Goal: Task Accomplishment & Management: Use online tool/utility

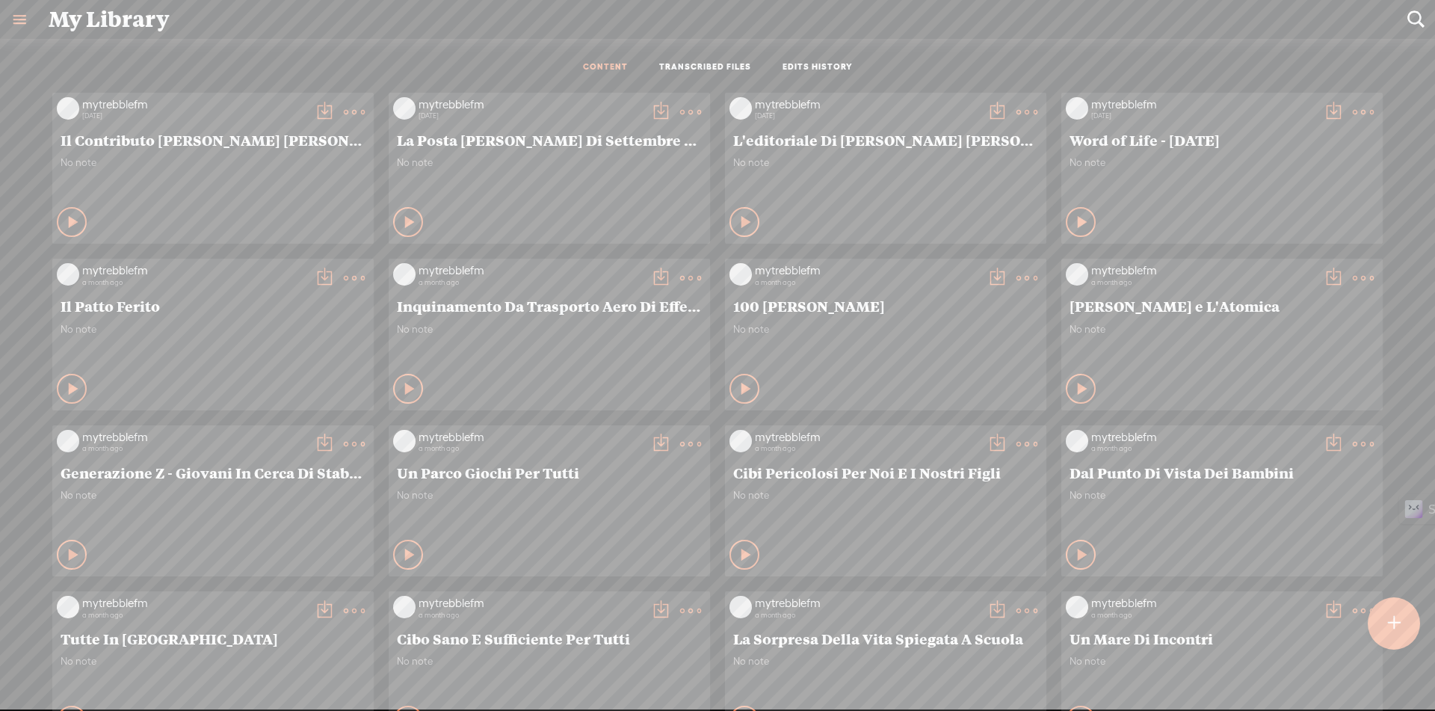
click at [1406, 643] on div at bounding box center [1393, 623] width 52 height 52
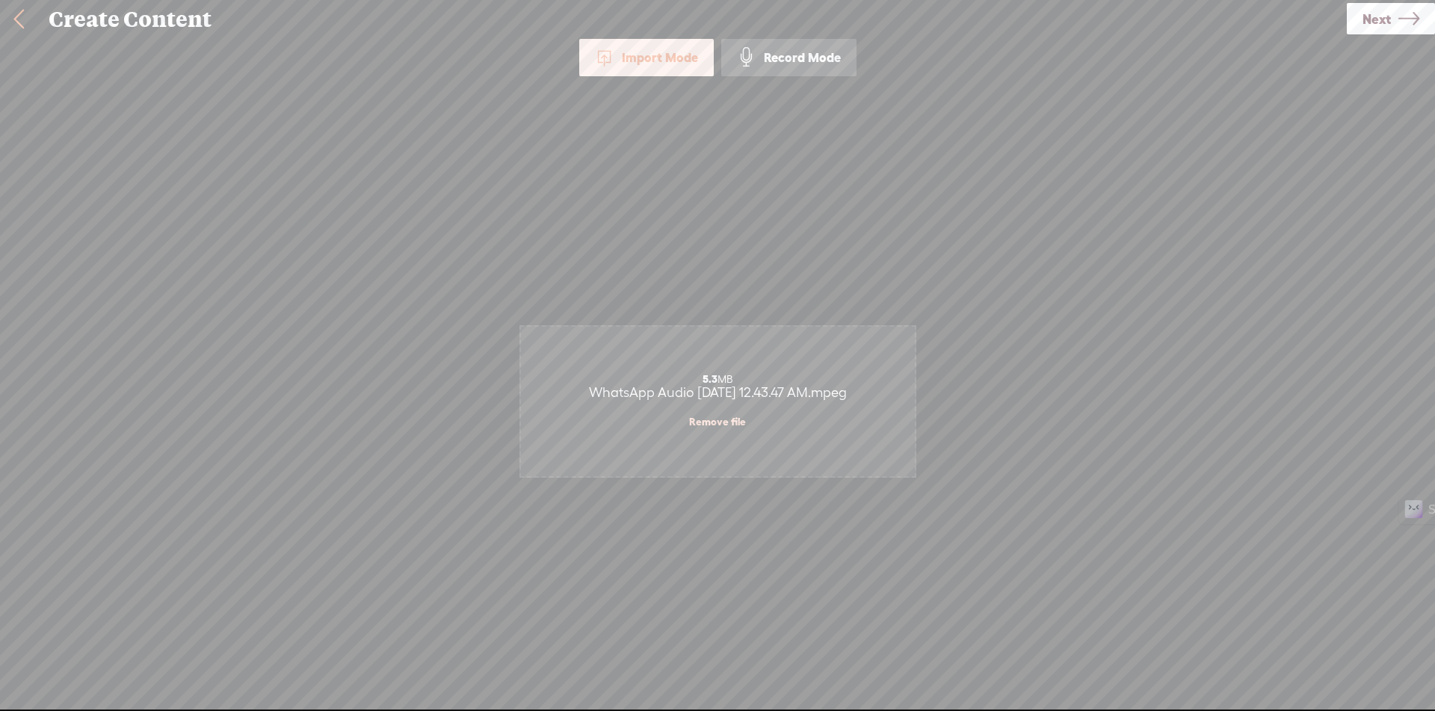
click at [1401, 16] on icon at bounding box center [1408, 19] width 21 height 38
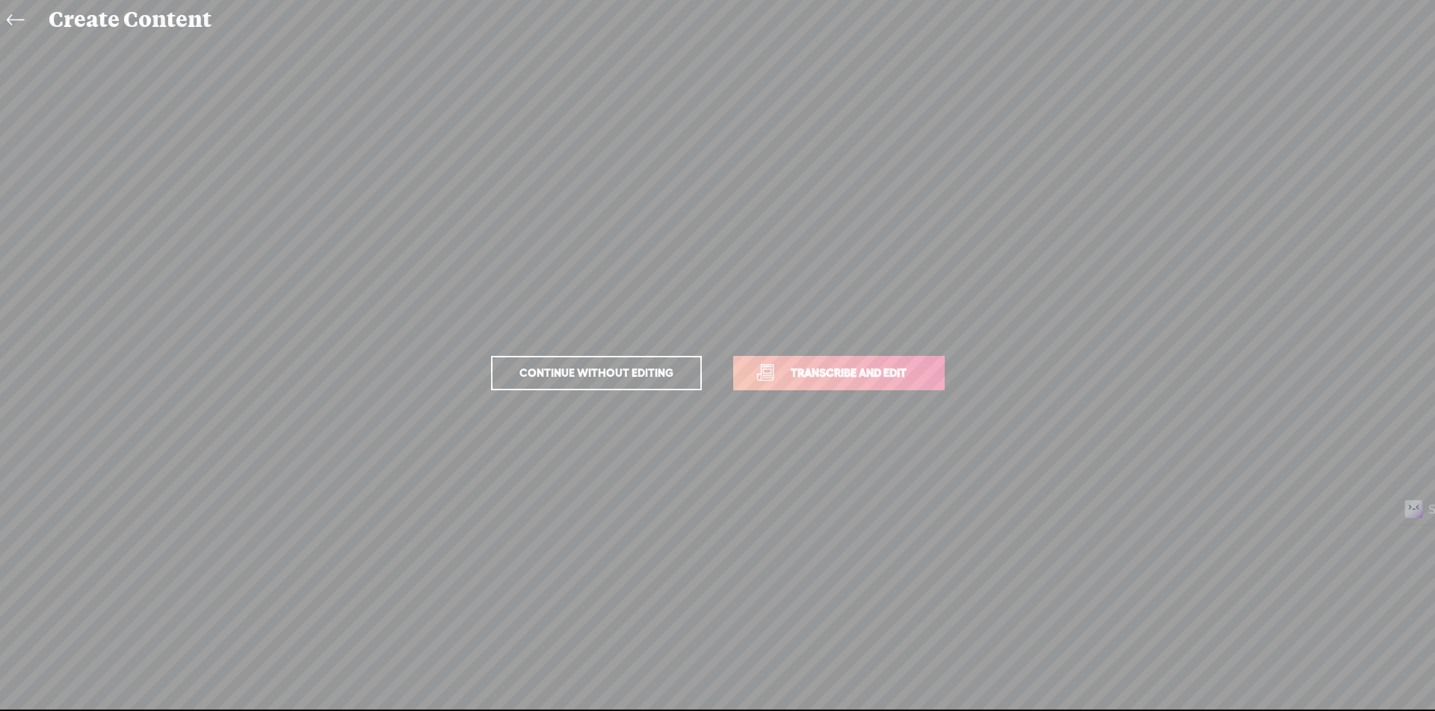
click at [814, 385] on link "Transcribe and edit" at bounding box center [838, 373] width 211 height 34
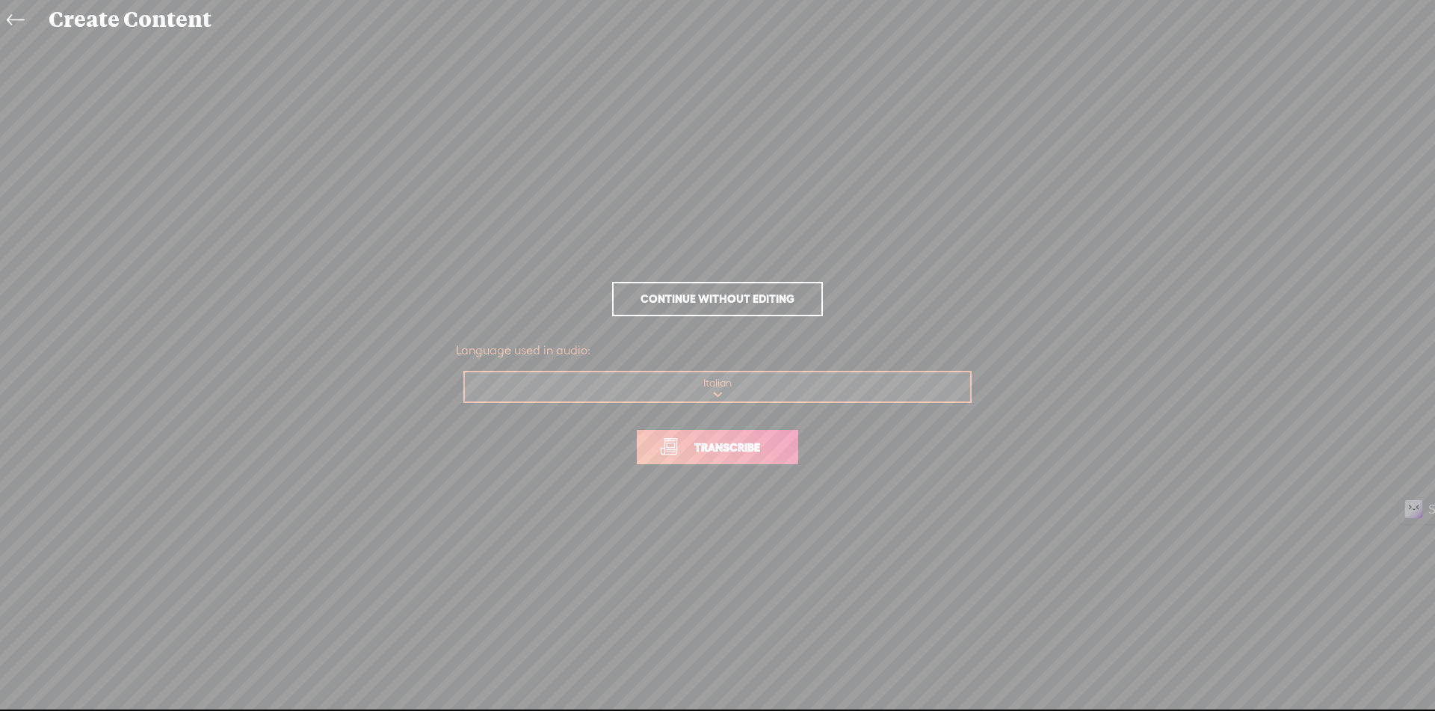
click at [742, 453] on span "Transcribe" at bounding box center [727, 447] width 97 height 17
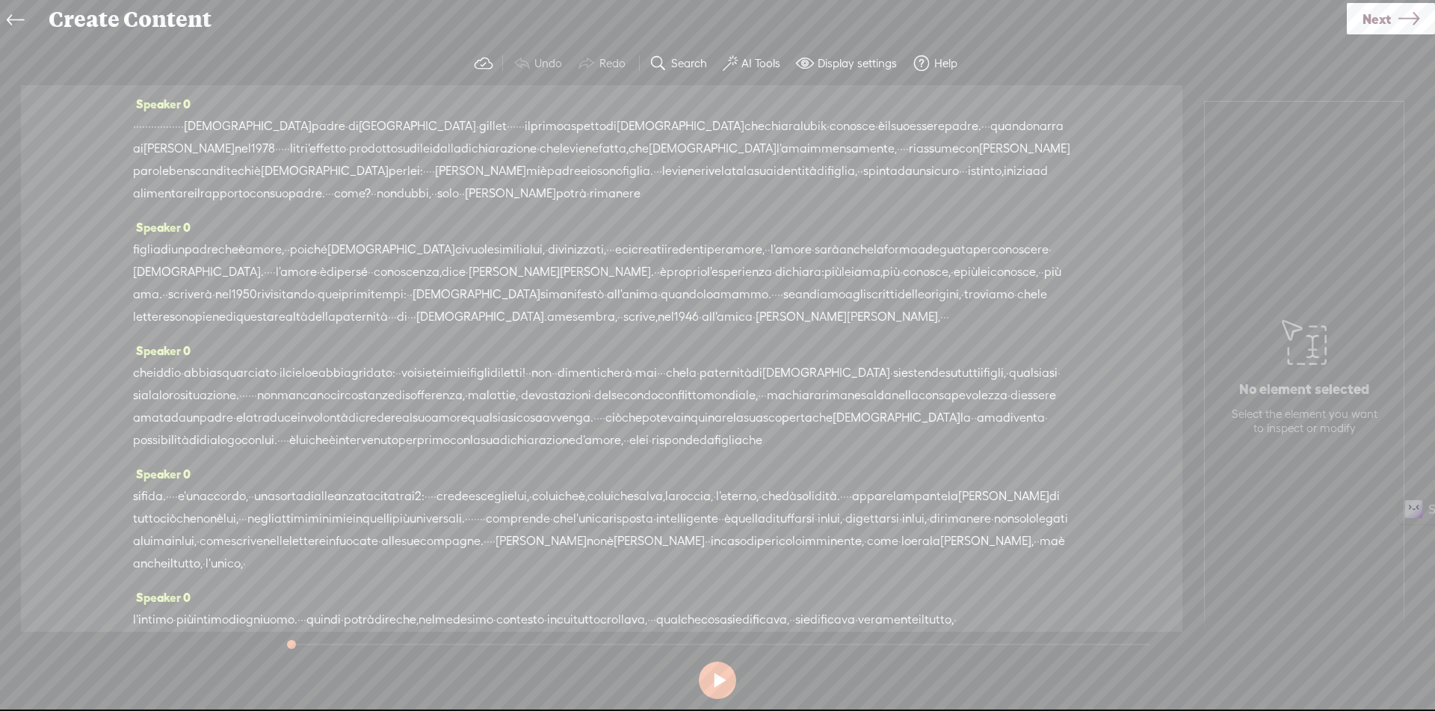
click at [767, 61] on label "AI Tools" at bounding box center [760, 63] width 39 height 15
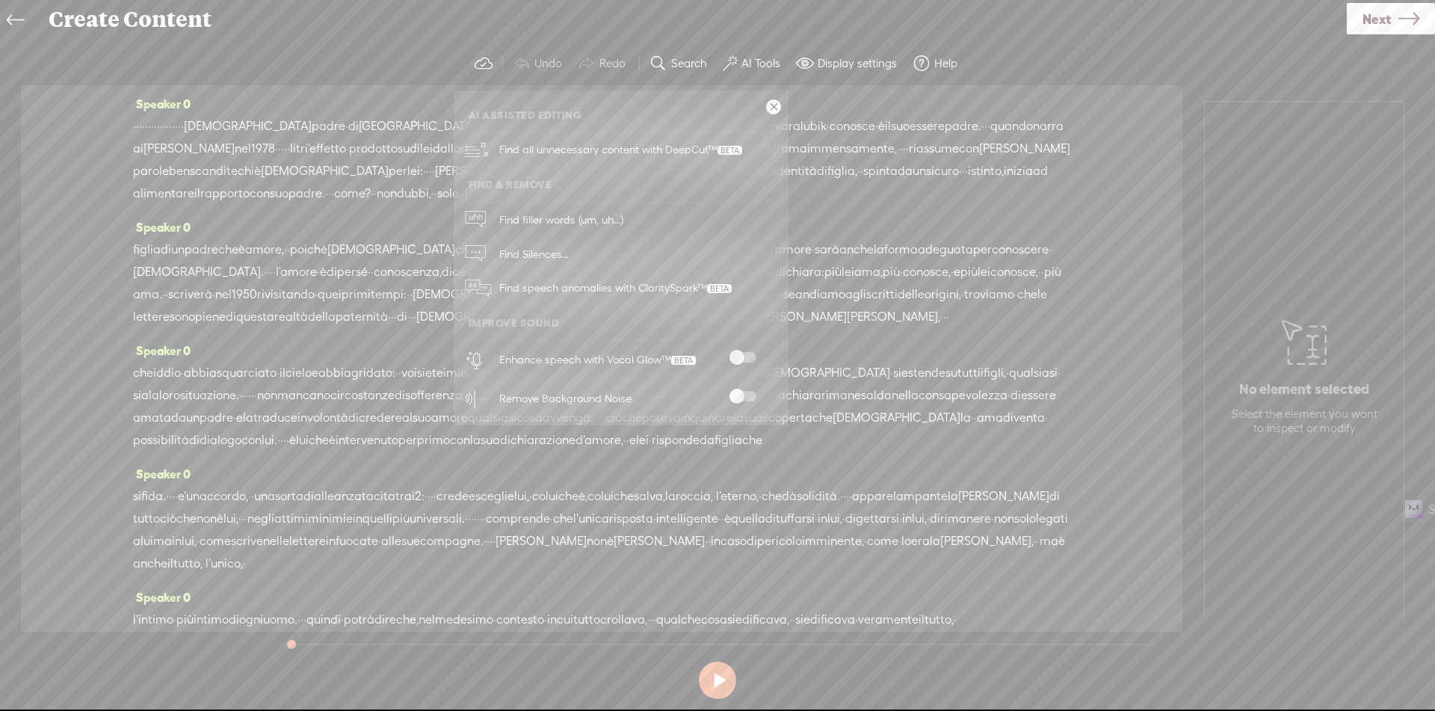
click at [745, 352] on span at bounding box center [742, 357] width 27 height 10
click at [750, 391] on span at bounding box center [742, 396] width 27 height 10
click at [776, 106] on link at bounding box center [773, 106] width 15 height 15
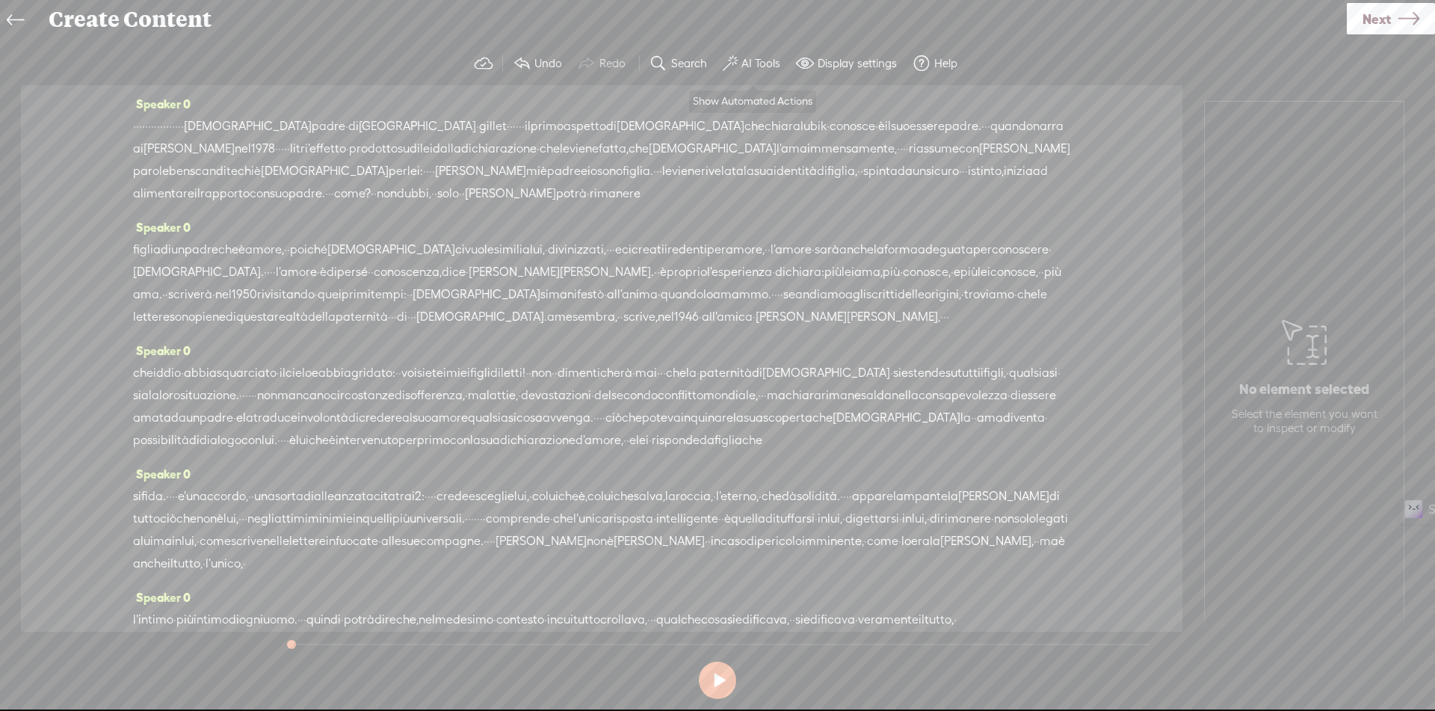
click at [744, 67] on label "AI Tools" at bounding box center [760, 63] width 39 height 15
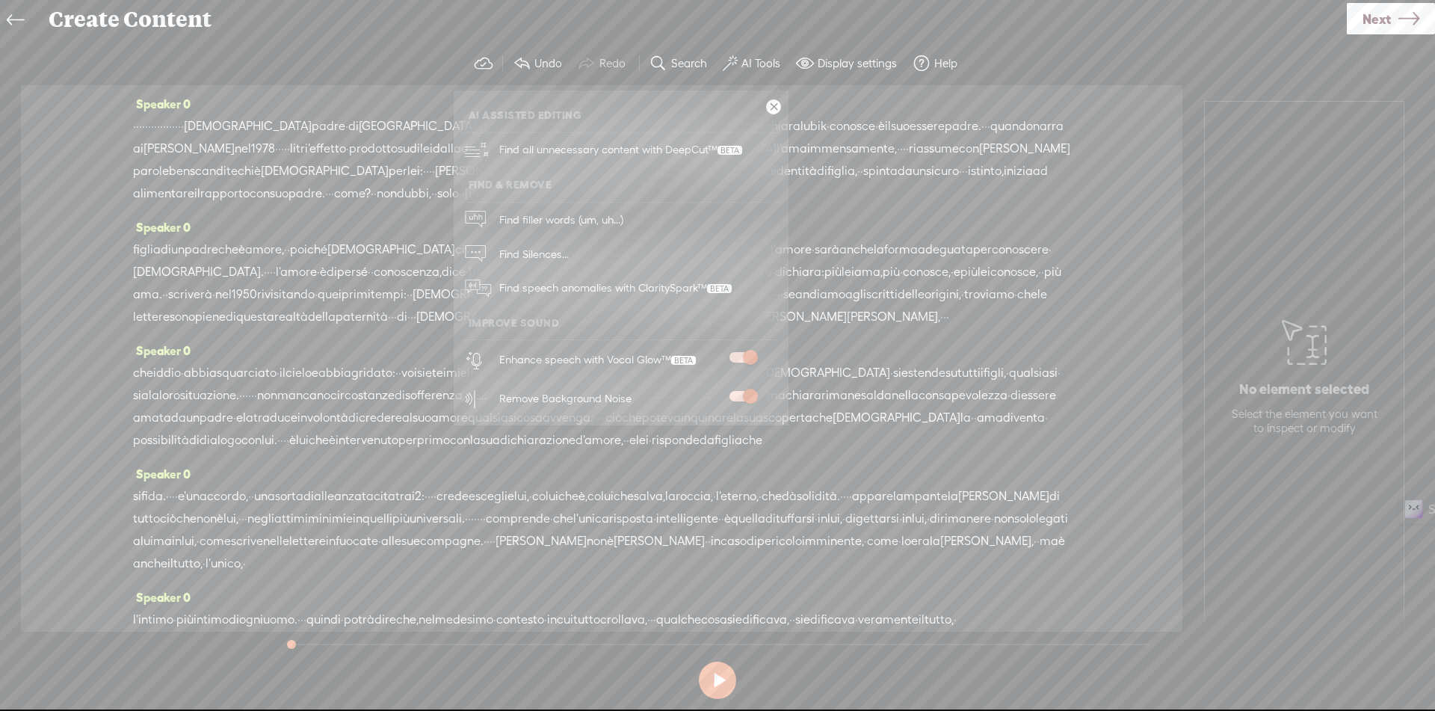
click at [778, 101] on link at bounding box center [773, 106] width 15 height 15
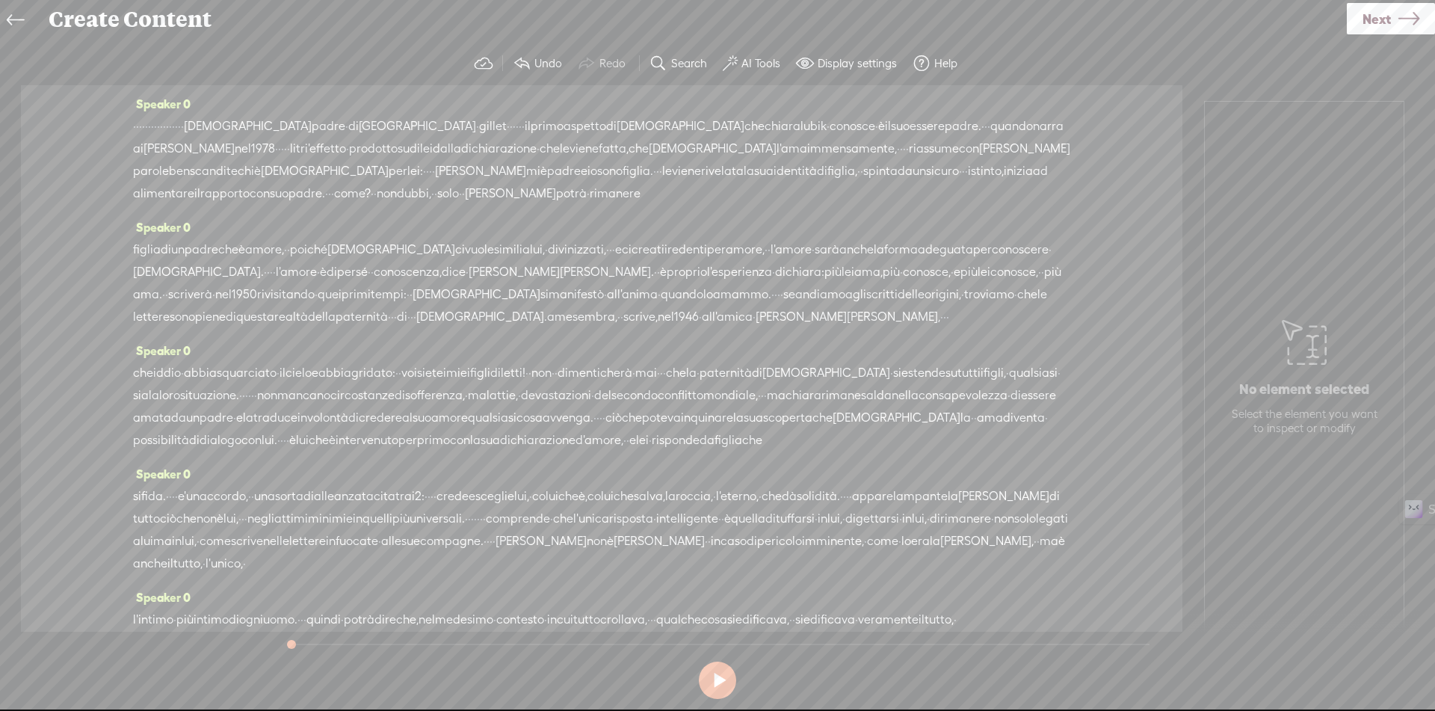
click at [136, 127] on span "·" at bounding box center [134, 126] width 3 height 22
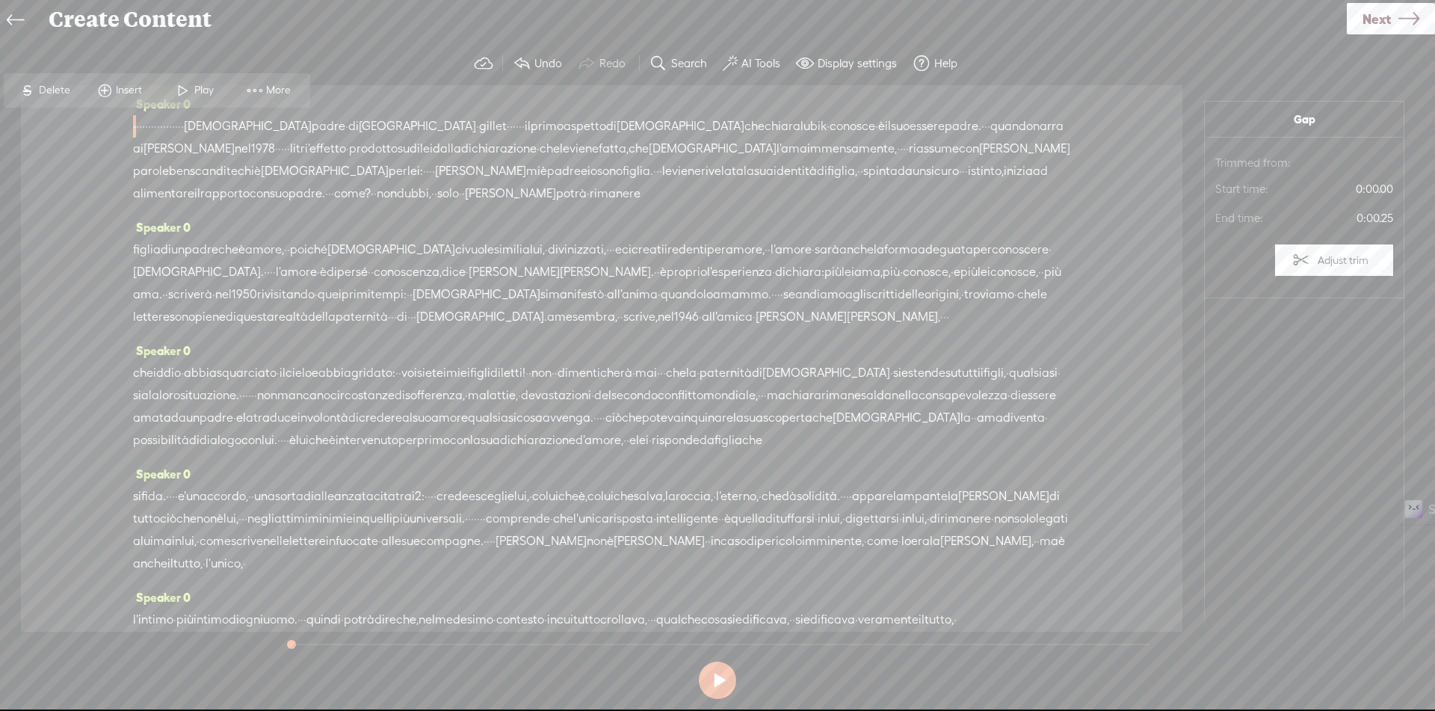
click at [110, 96] on span at bounding box center [104, 90] width 22 height 27
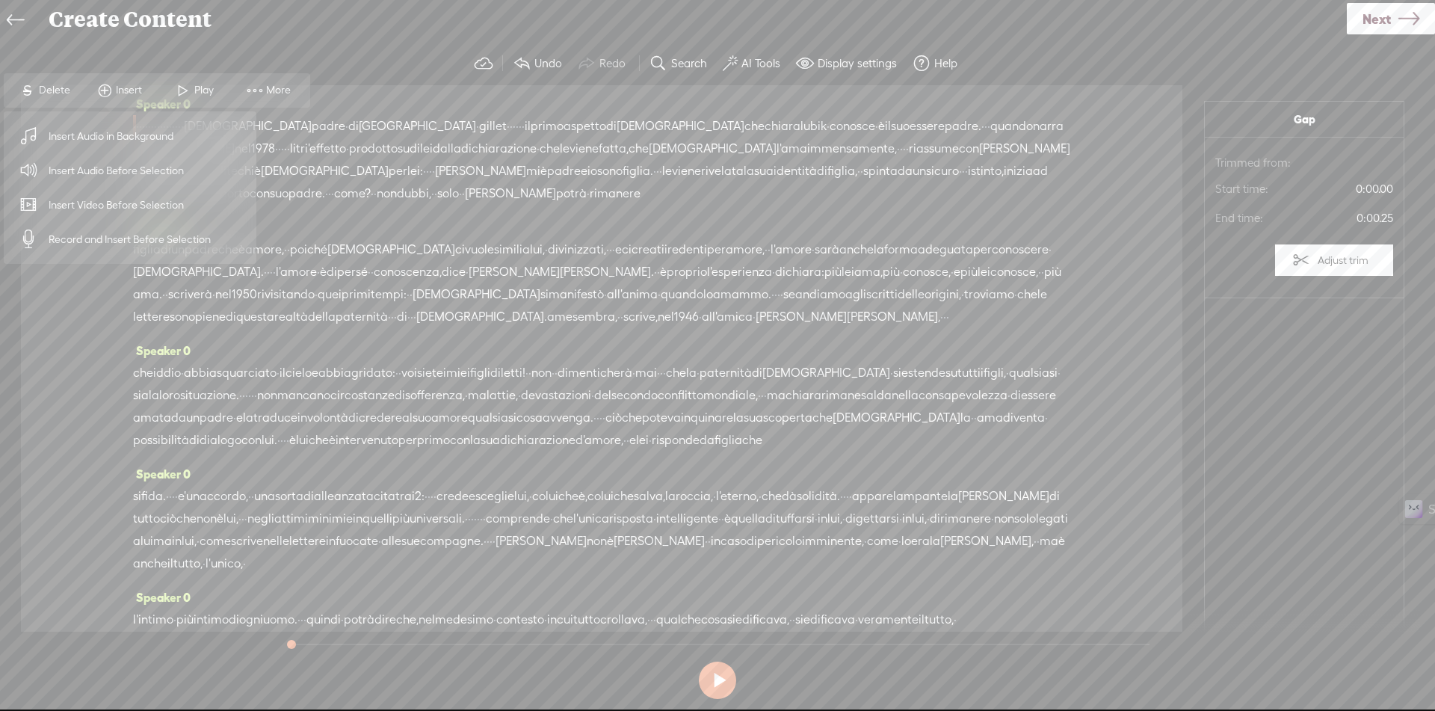
click at [126, 176] on span "Insert Audio Before Selection" at bounding box center [116, 171] width 194 height 34
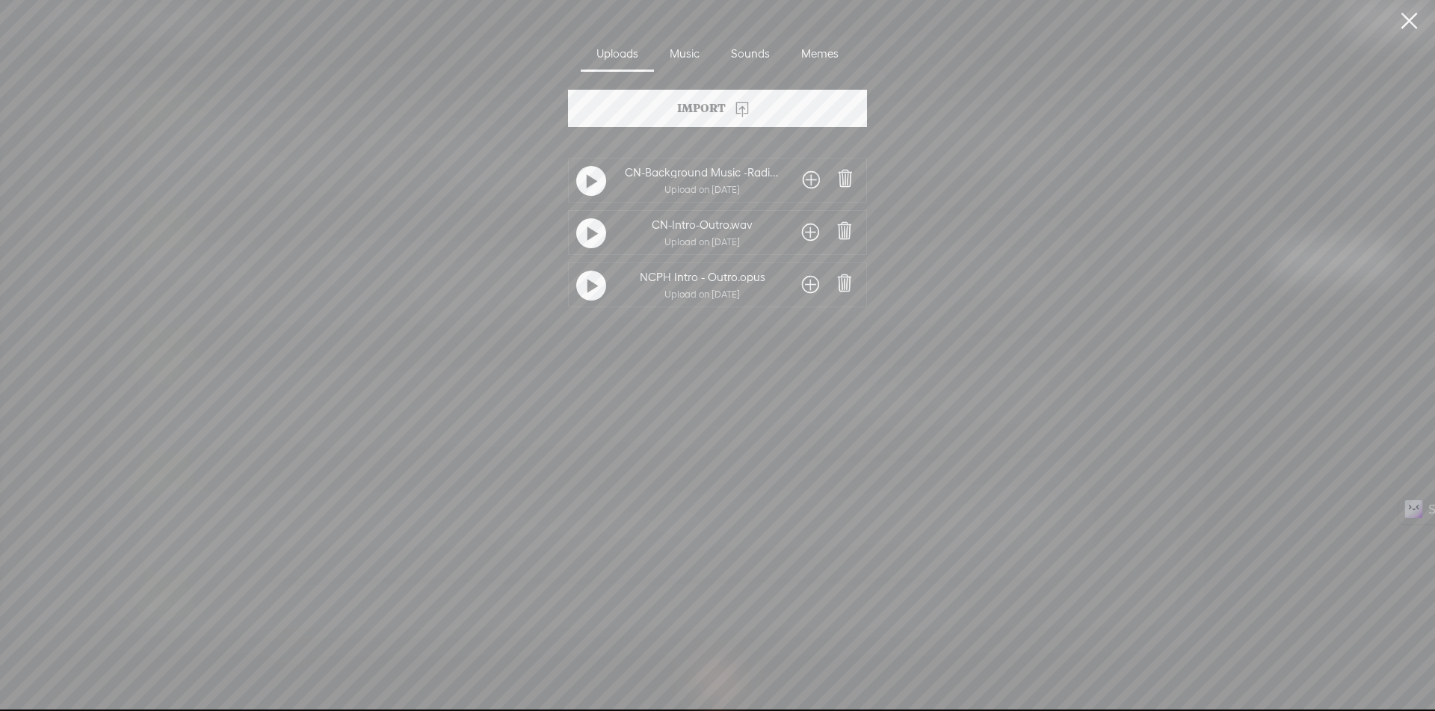
click at [802, 232] on span at bounding box center [810, 232] width 17 height 24
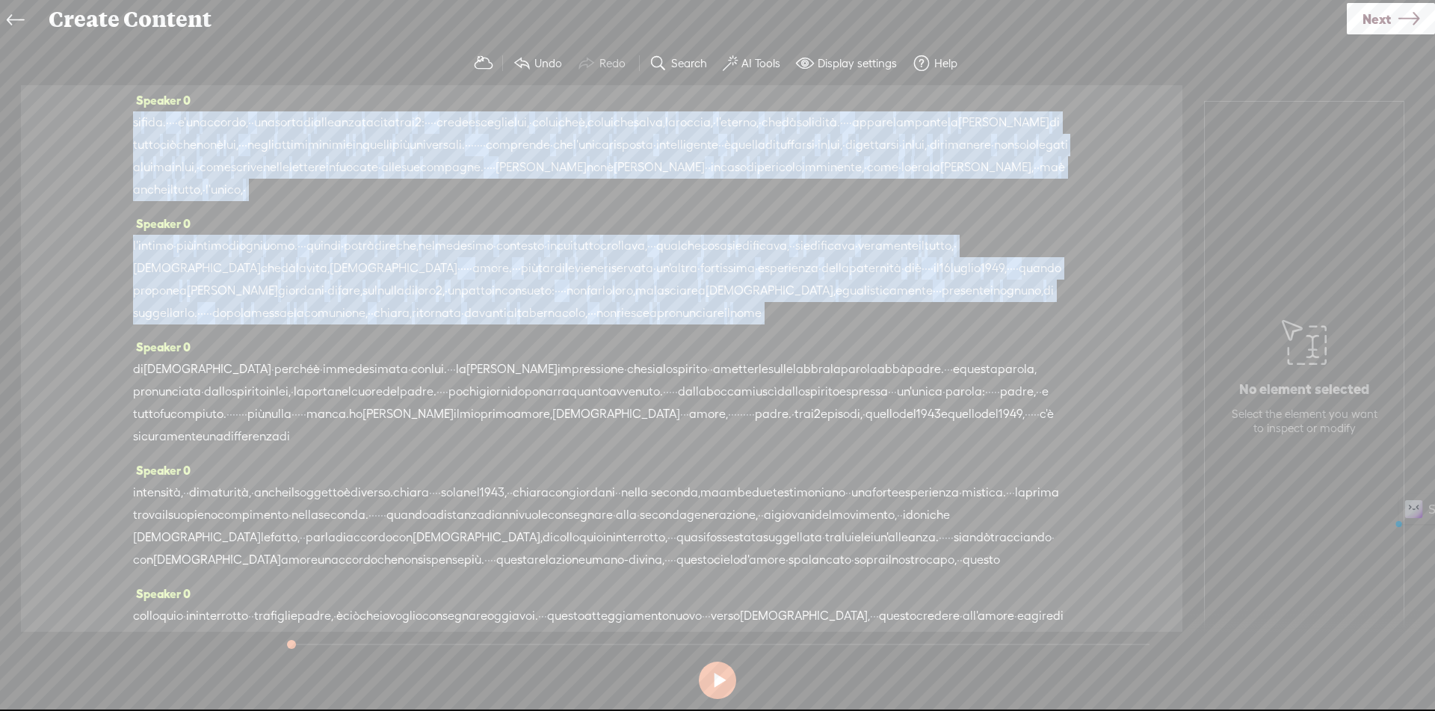
scroll to position [590, 0]
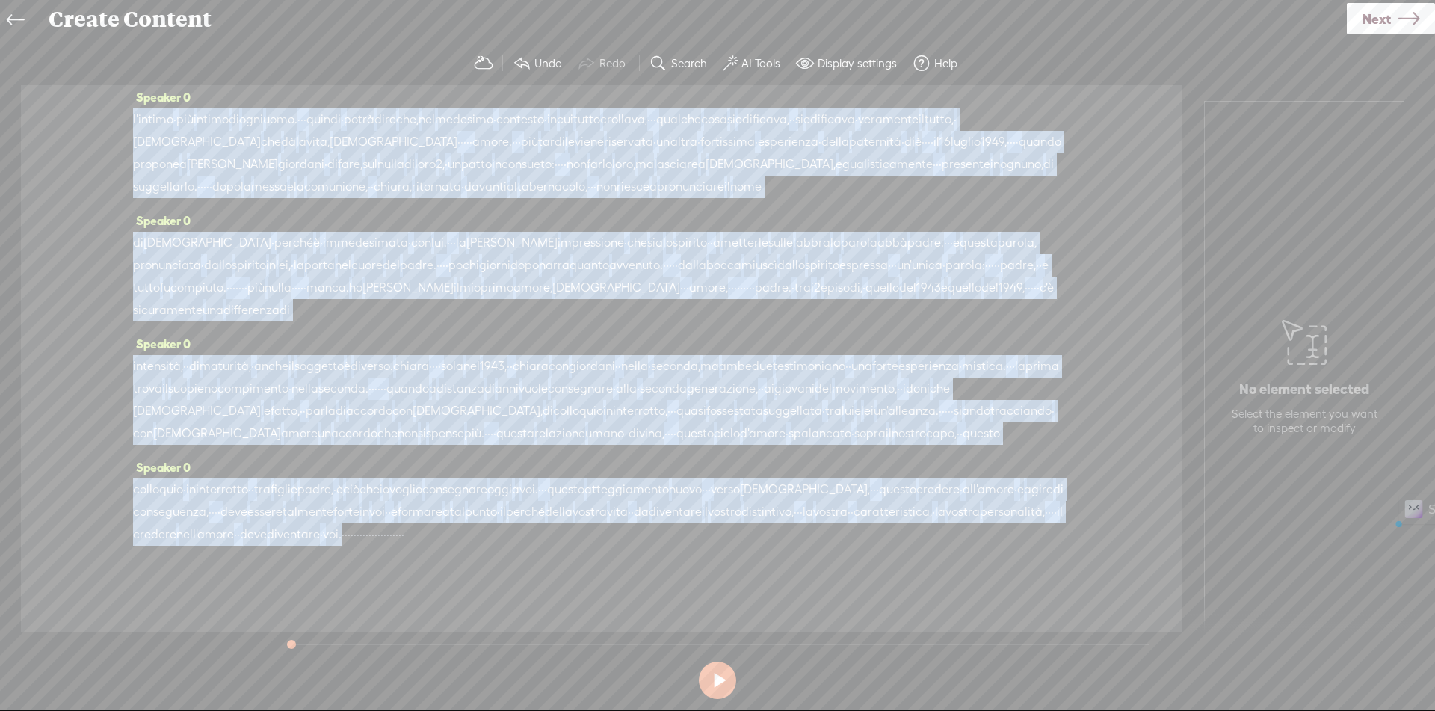
drag, startPoint x: 380, startPoint y: 124, endPoint x: 785, endPoint y: 548, distance: 586.2
click at [785, 548] on div "Speaker 0 · · · · · · · · · · · · · · · · · [DEMOGRAPHIC_DATA] padre · di [PERS…" at bounding box center [601, 358] width 1161 height 546
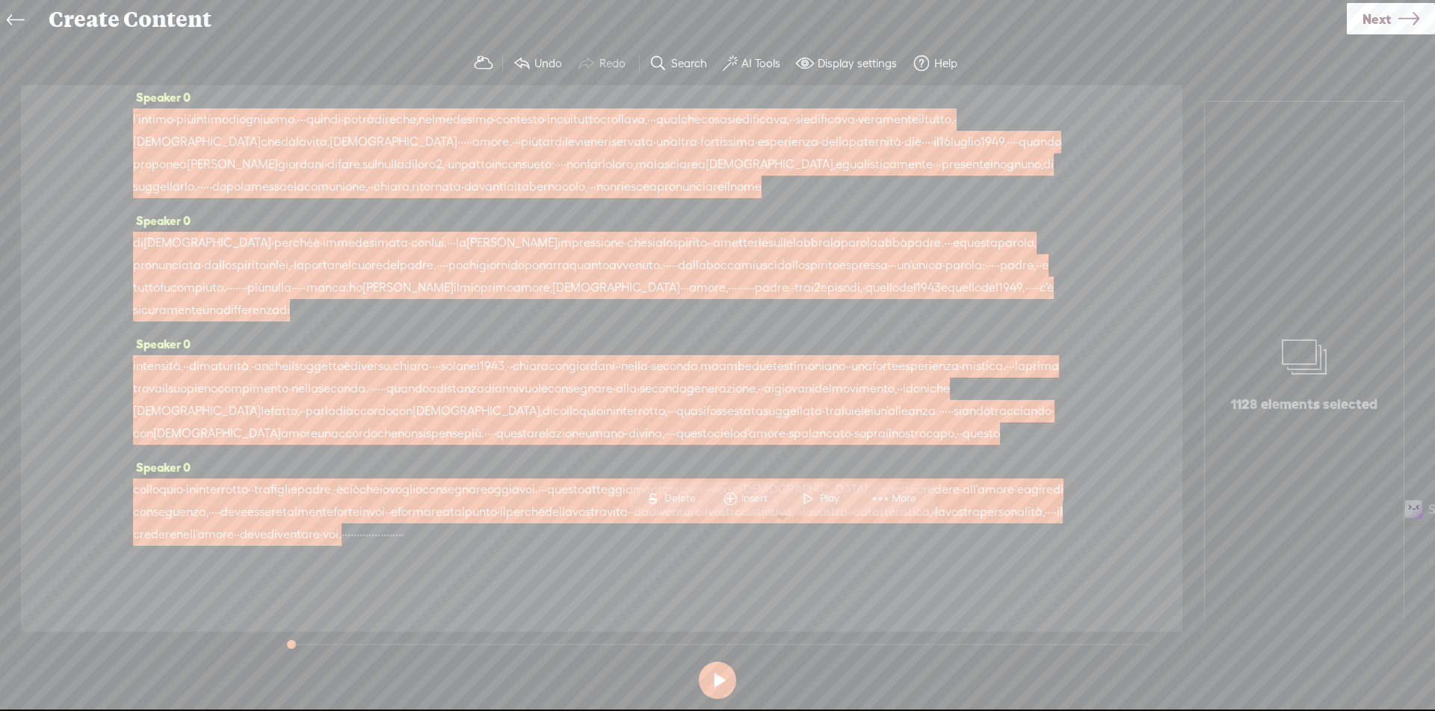
click at [741, 496] on span "Insert" at bounding box center [756, 498] width 30 height 15
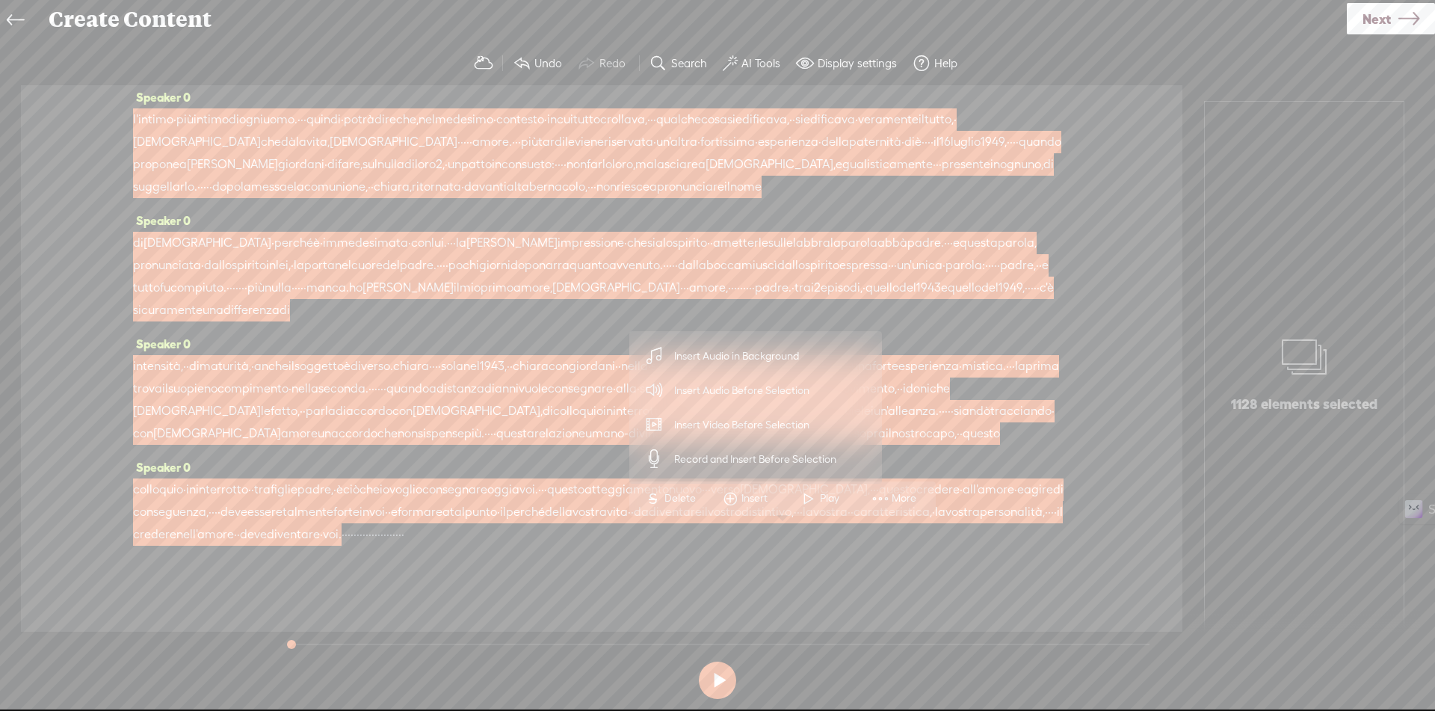
click at [723, 353] on span "Insert Audio in Background" at bounding box center [737, 356] width 184 height 34
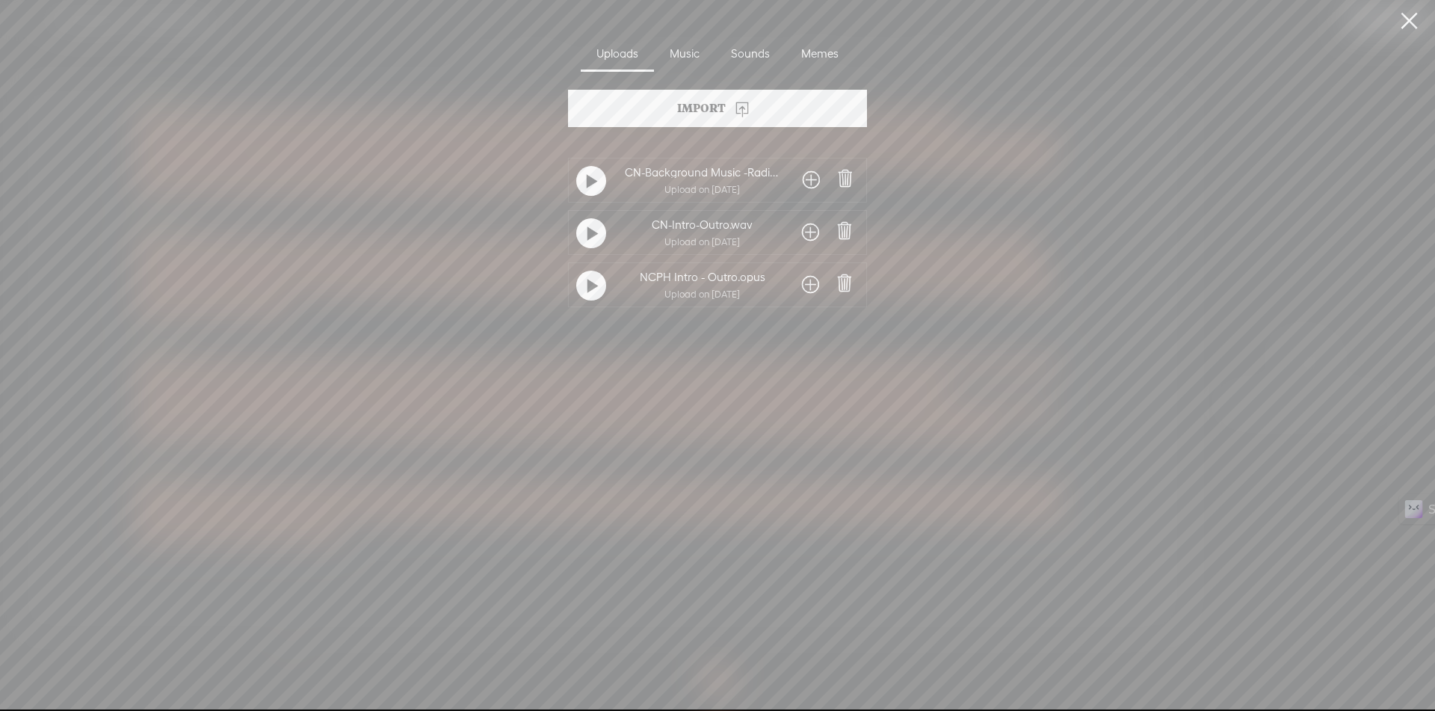
click at [805, 176] on span at bounding box center [811, 180] width 17 height 24
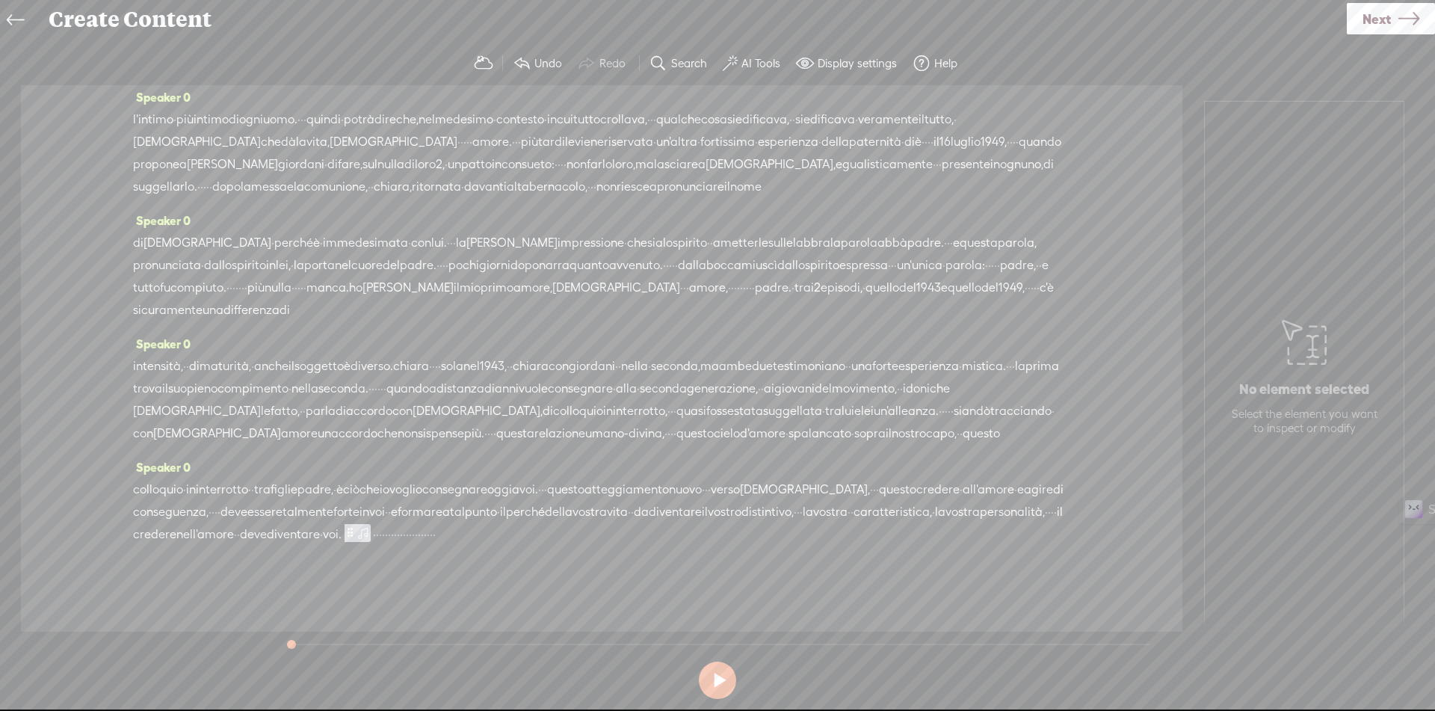
click at [385, 535] on span "·" at bounding box center [383, 534] width 3 height 22
click at [839, 498] on span "Insert" at bounding box center [830, 498] width 30 height 15
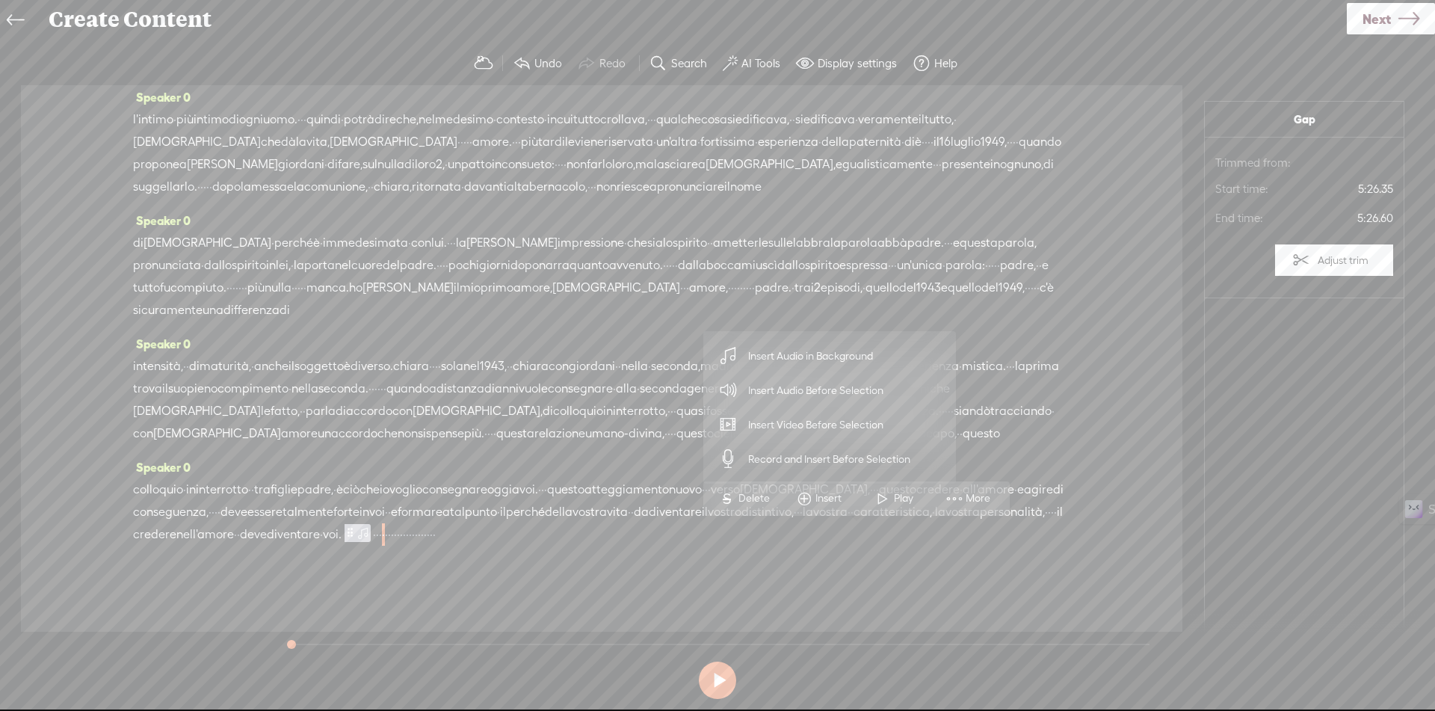
click at [841, 395] on span "Insert Audio Before Selection" at bounding box center [816, 391] width 194 height 34
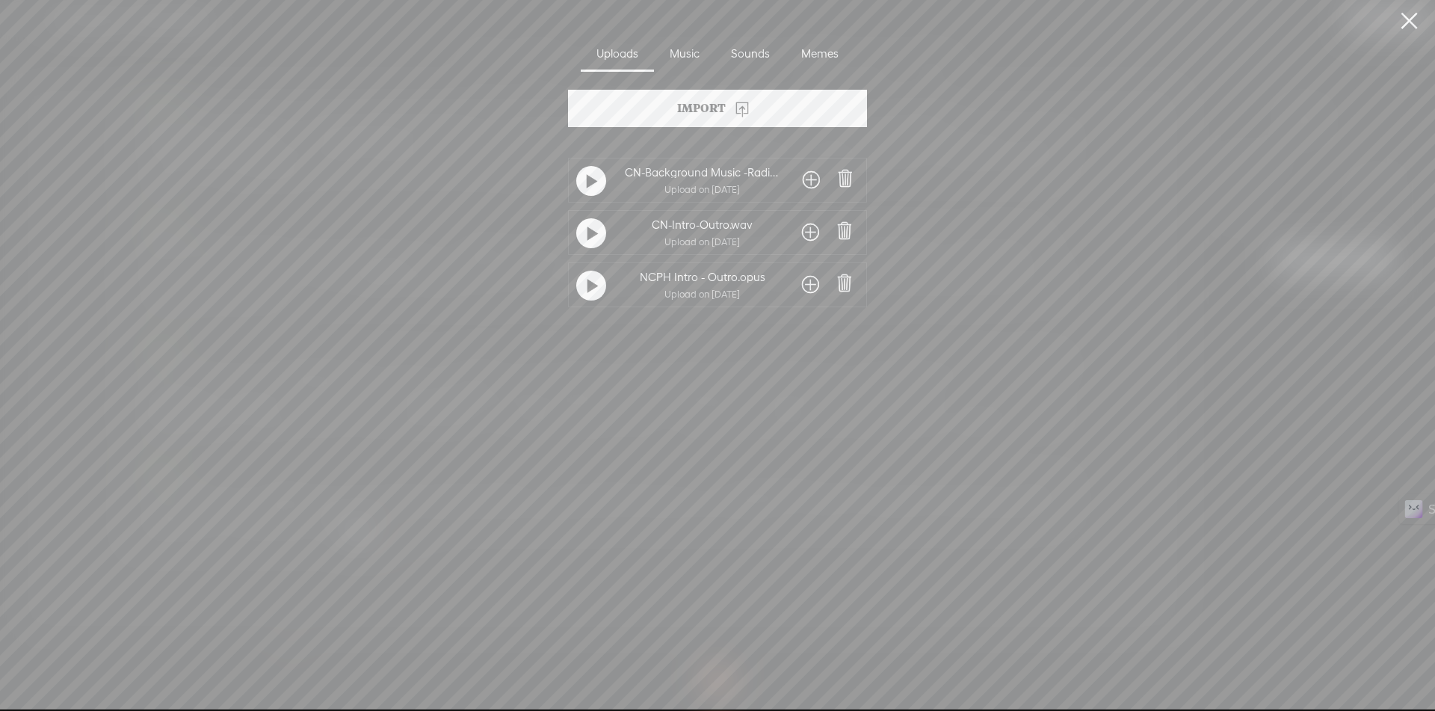
click at [804, 230] on span at bounding box center [810, 232] width 17 height 24
